Goal: Book appointment/travel/reservation

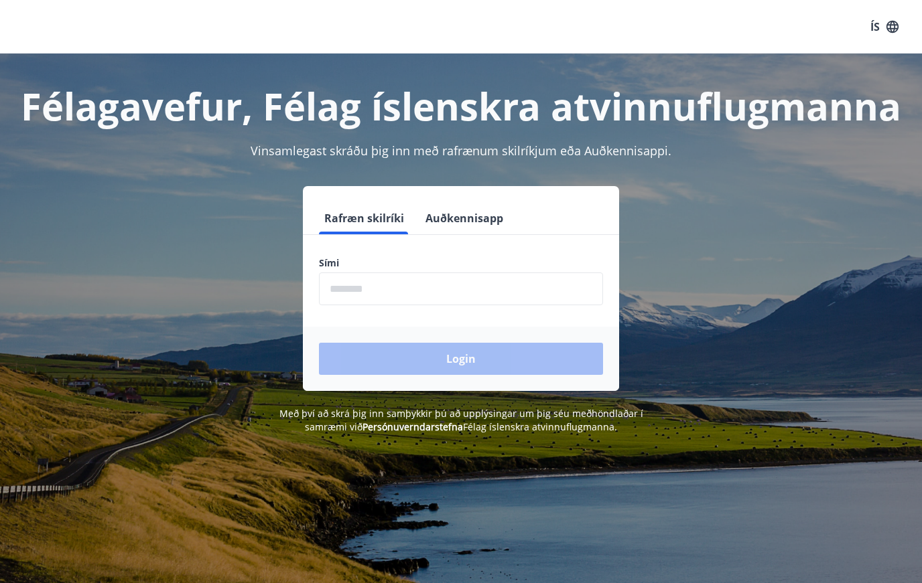
click at [370, 283] on input "phone" at bounding box center [461, 289] width 284 height 33
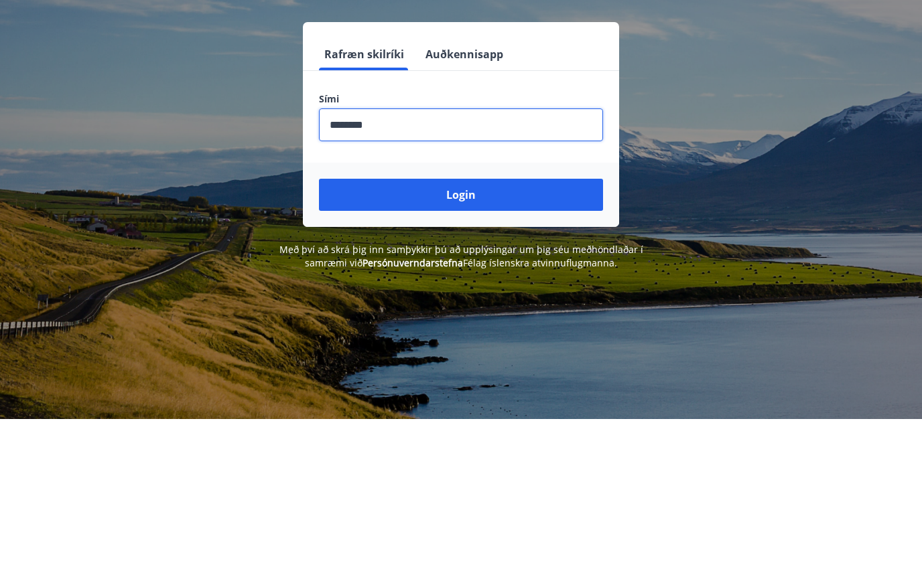
type input "********"
click at [495, 343] on button "Login" at bounding box center [461, 359] width 284 height 32
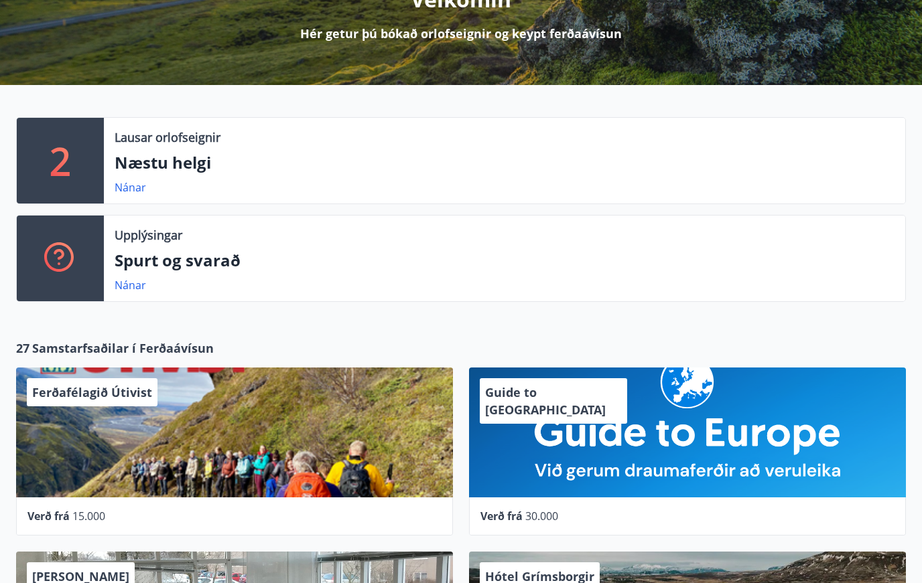
scroll to position [198, 0]
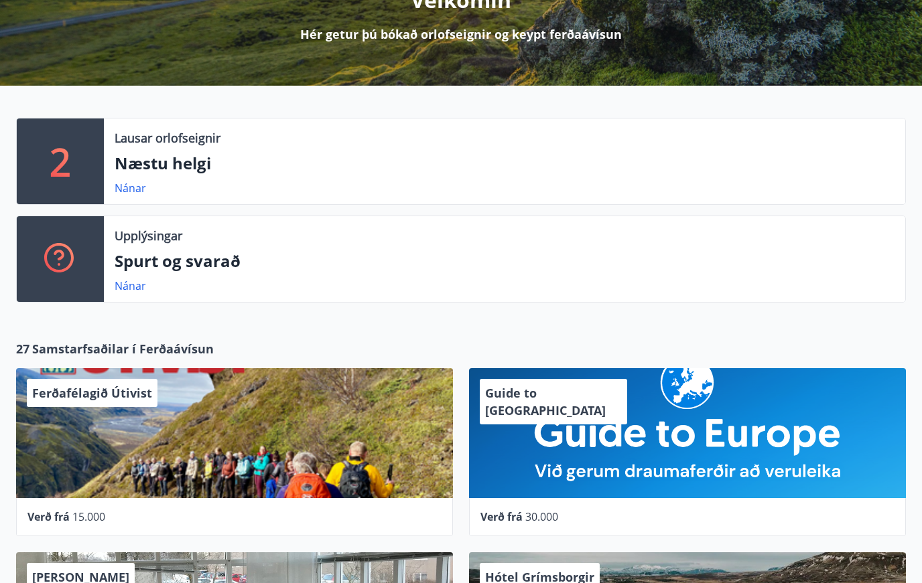
click at [76, 154] on div "2" at bounding box center [60, 162] width 87 height 86
click at [129, 190] on link "Nánar" at bounding box center [130, 188] width 31 height 15
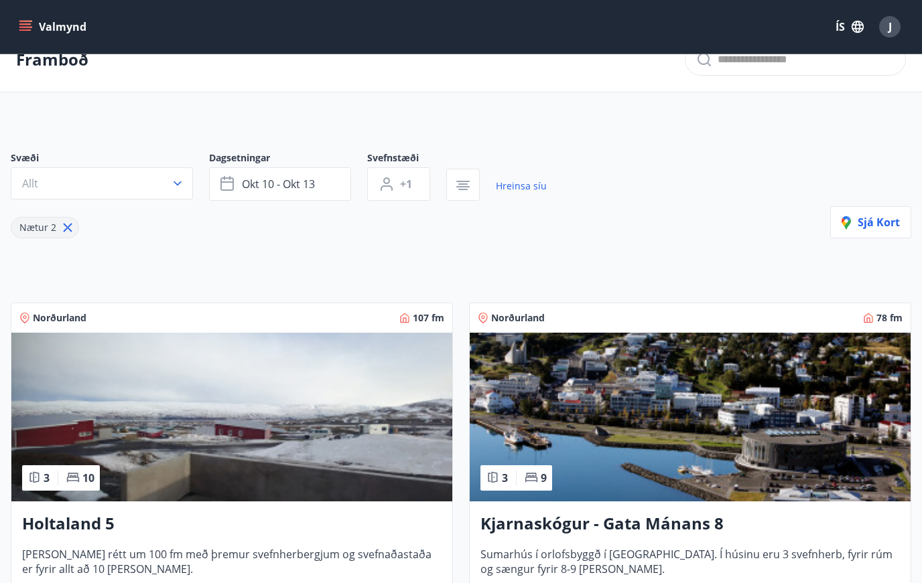
scroll to position [29, 0]
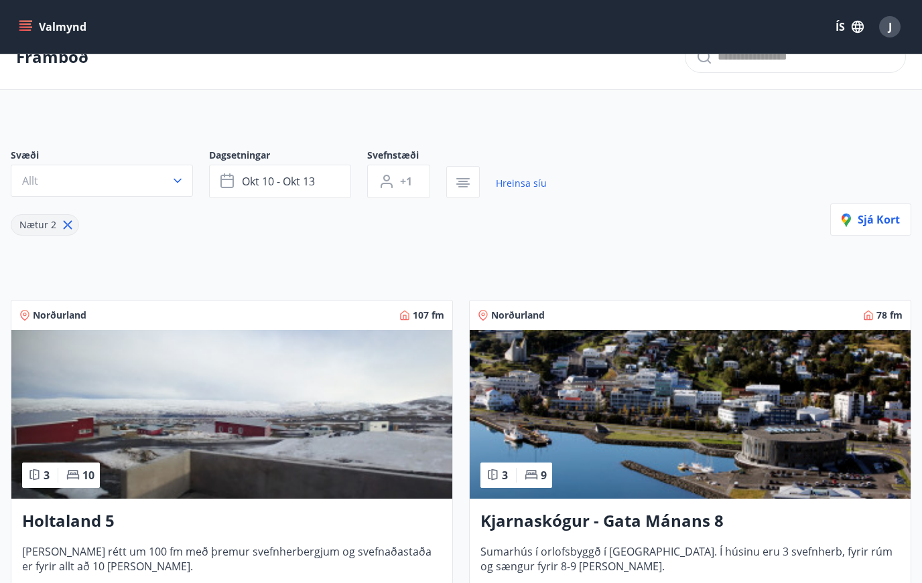
click at [277, 175] on span "okt 10 - okt 13" at bounding box center [278, 181] width 73 height 15
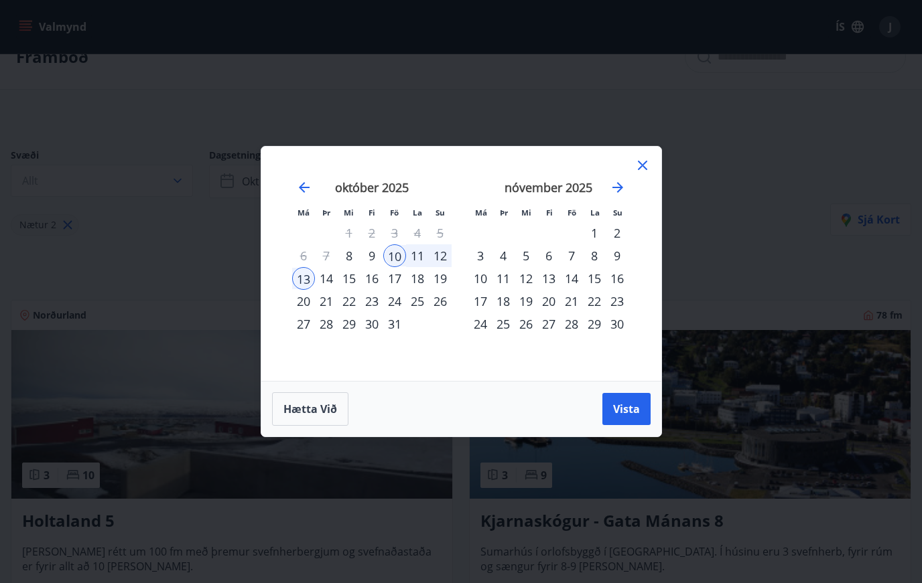
click at [395, 305] on div "24" at bounding box center [394, 301] width 23 height 23
click at [301, 326] on div "27" at bounding box center [303, 324] width 23 height 23
click at [627, 409] on span "Vista" at bounding box center [626, 409] width 27 height 15
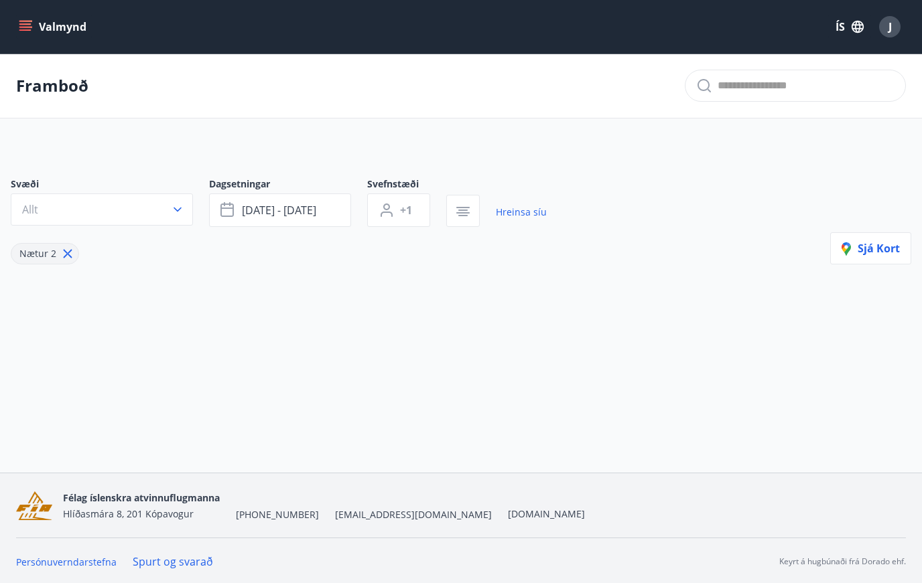
click at [27, 28] on icon "menu" at bounding box center [25, 26] width 13 height 13
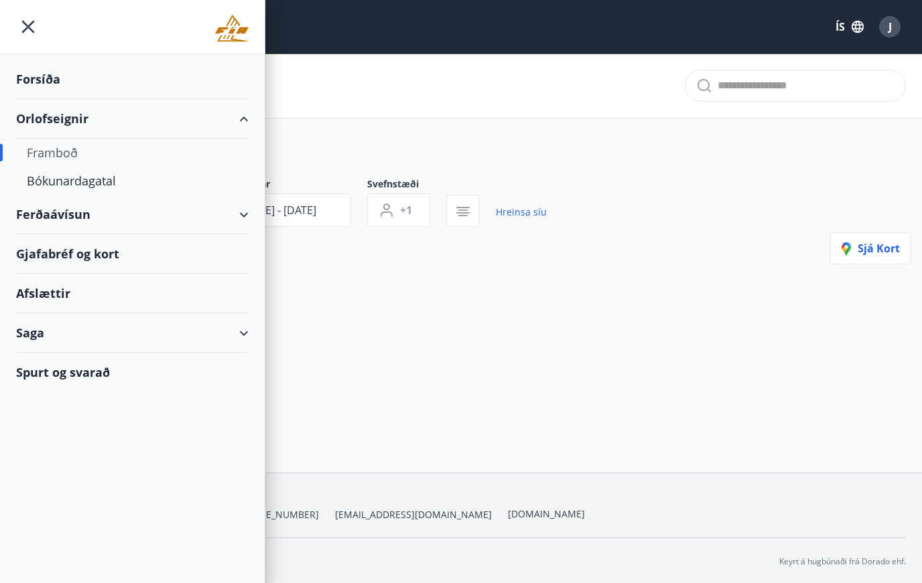
click at [58, 150] on div "Framboð" at bounding box center [132, 153] width 211 height 28
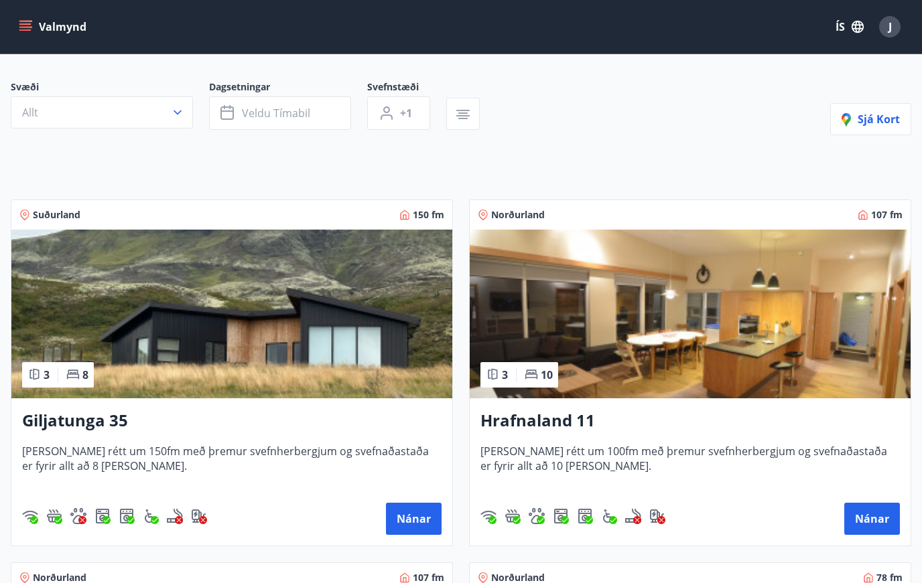
scroll to position [99, 0]
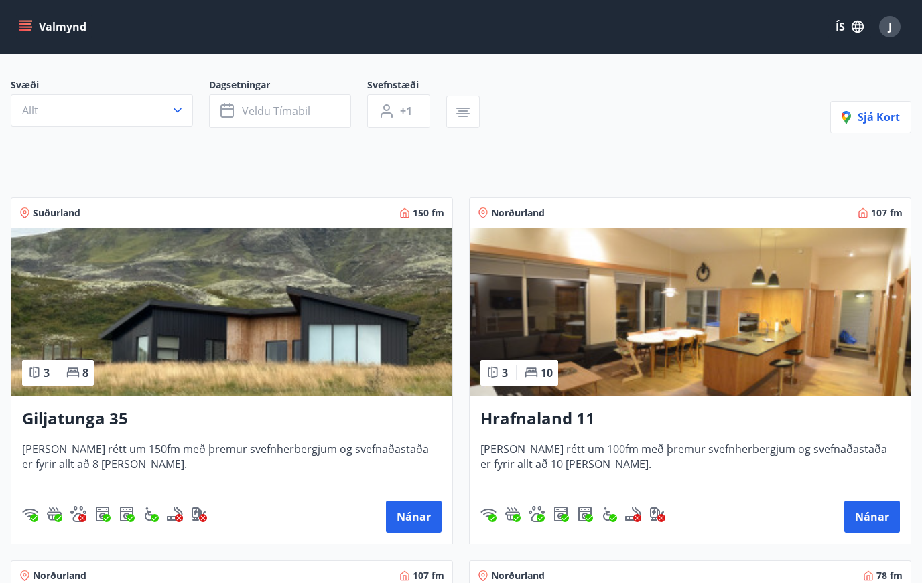
click at [412, 514] on button "Nánar" at bounding box center [414, 517] width 56 height 32
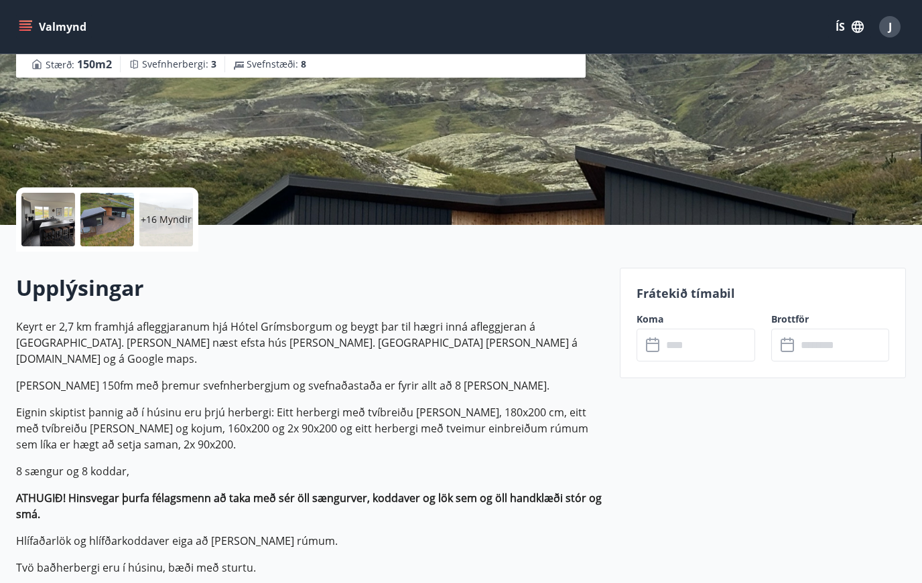
scroll to position [132, 0]
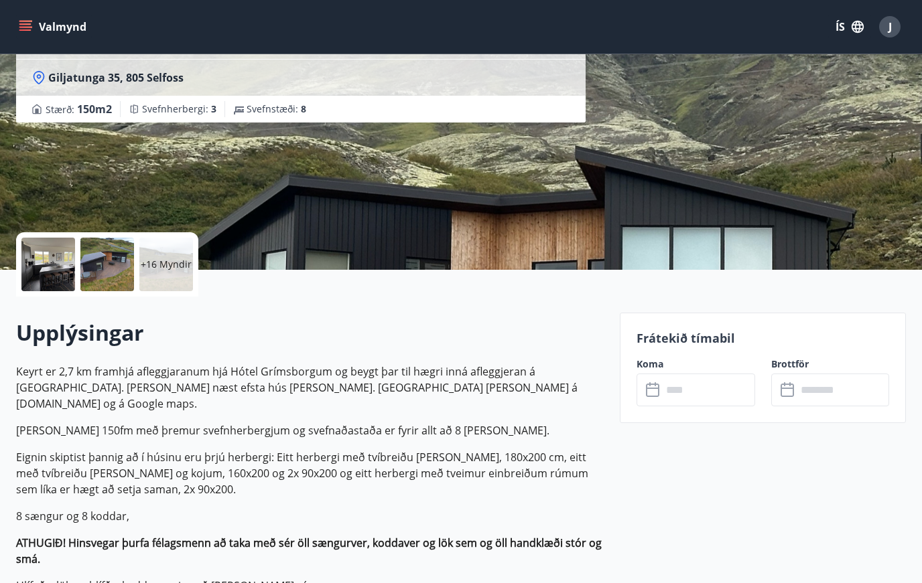
click at [695, 388] on input "text" at bounding box center [708, 390] width 92 height 33
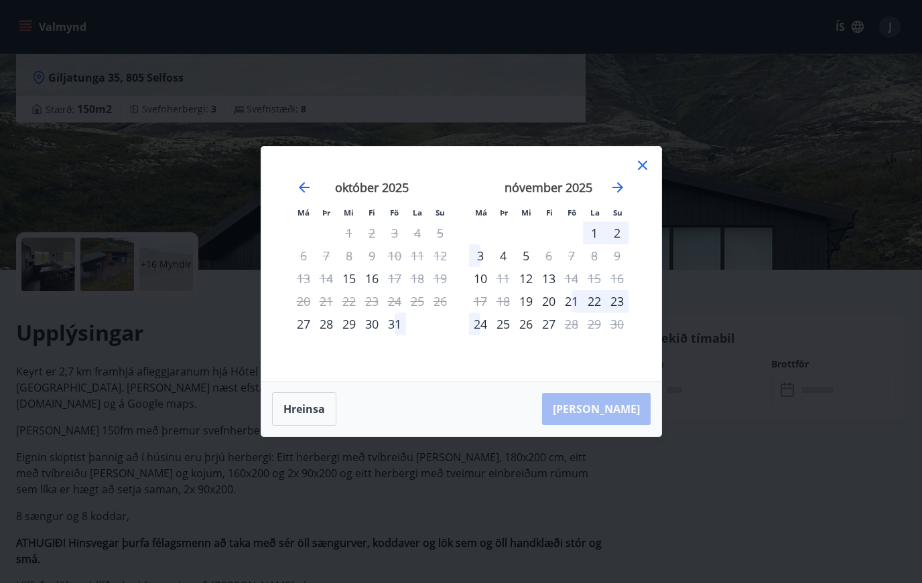
click at [641, 170] on icon at bounding box center [642, 165] width 9 height 9
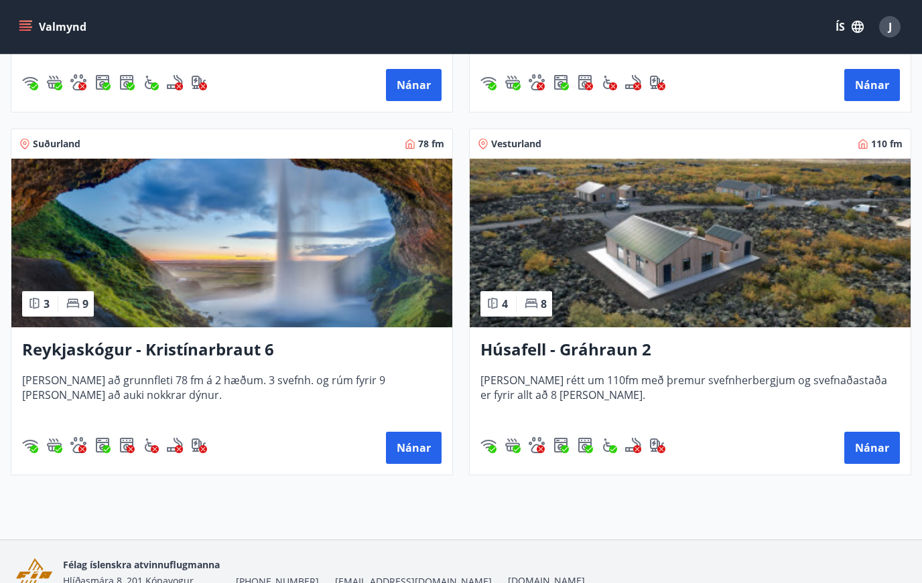
scroll to position [893, 0]
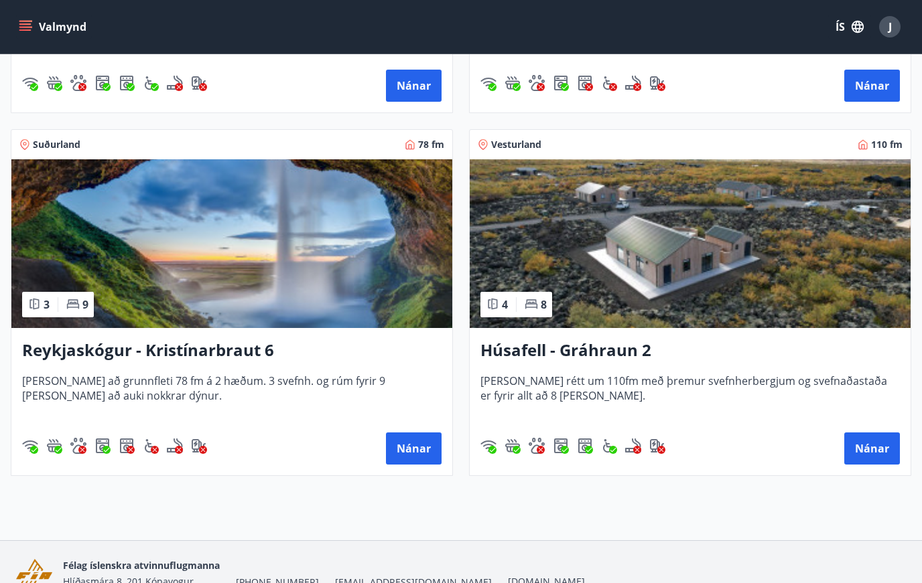
click at [873, 453] on button "Nánar" at bounding box center [872, 449] width 56 height 32
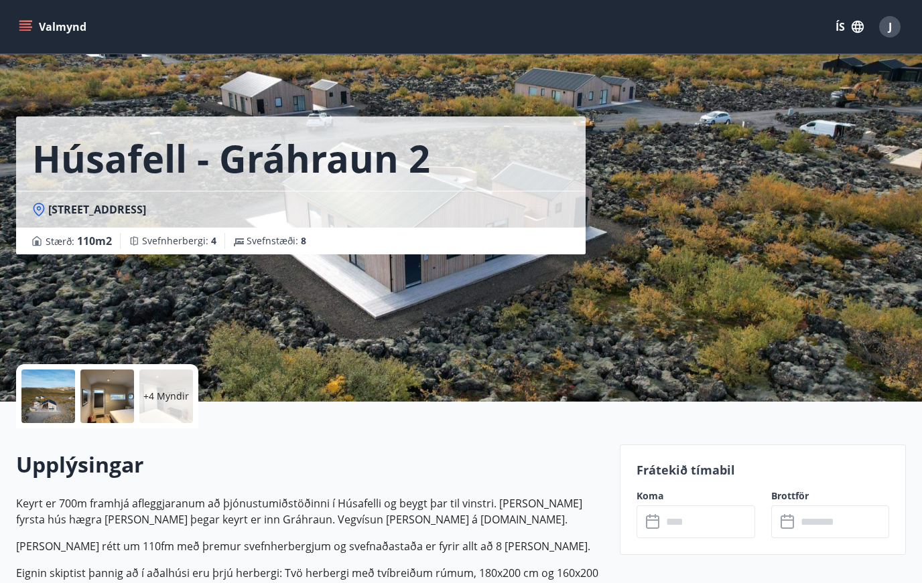
click at [711, 524] on input "text" at bounding box center [708, 522] width 92 height 33
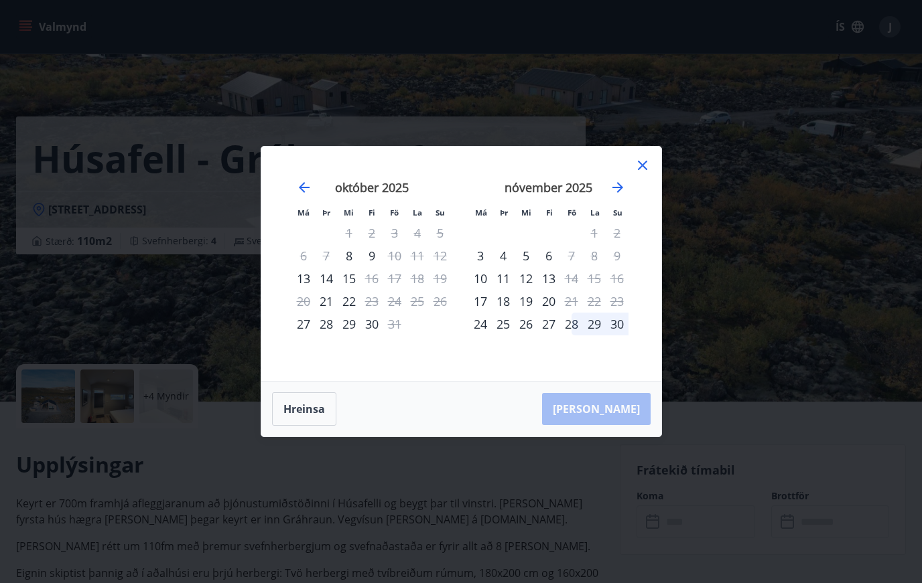
click at [642, 173] on icon at bounding box center [642, 165] width 16 height 16
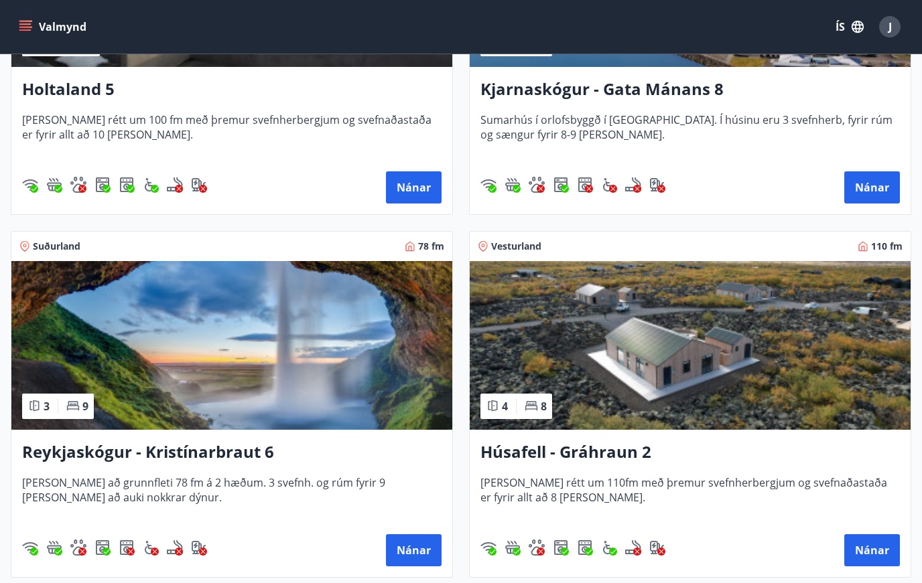
click at [424, 555] on button "Nánar" at bounding box center [414, 550] width 56 height 32
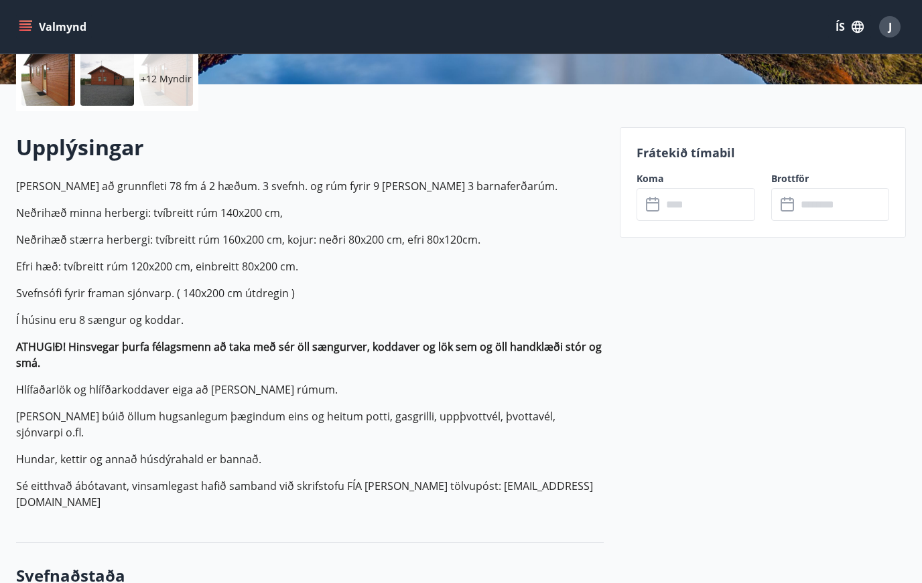
scroll to position [315, 0]
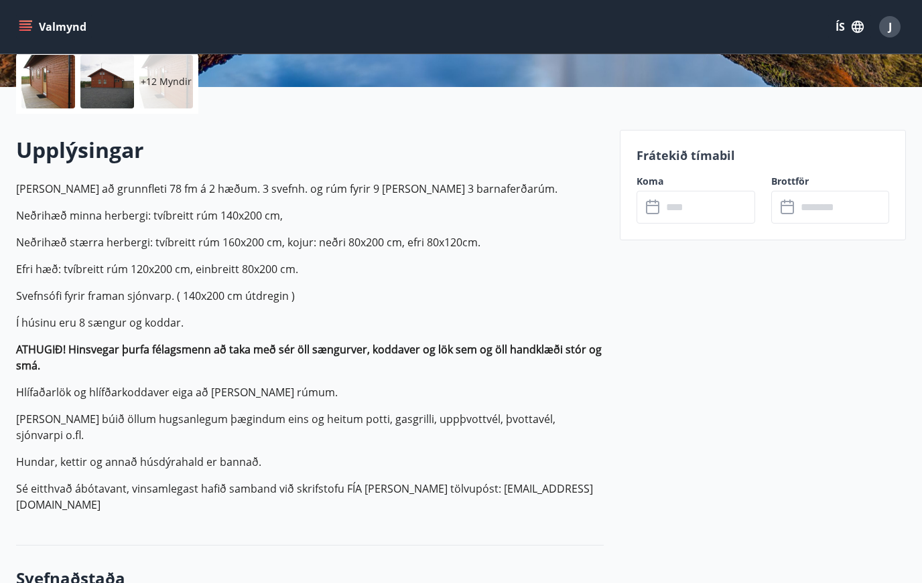
click at [693, 214] on input "text" at bounding box center [708, 207] width 92 height 33
